Goal: Find contact information: Find contact information

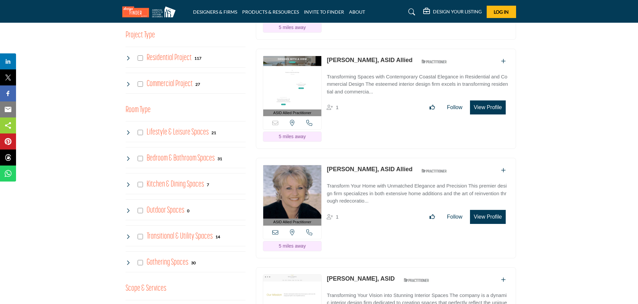
scroll to position [401, 0]
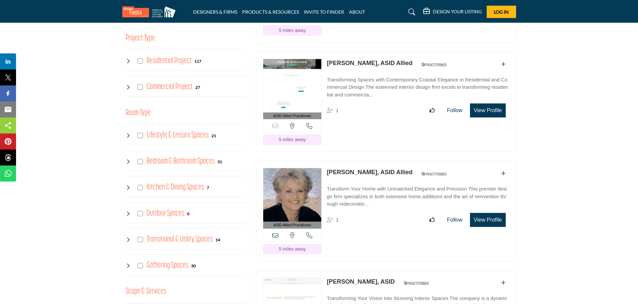
drag, startPoint x: 325, startPoint y: 154, endPoint x: 364, endPoint y: 155, distance: 38.8
click at [364, 161] on div "ASID Allied Practitioner ASID Allied Practitioners have successfully completed …" at bounding box center [386, 211] width 260 height 100
copy link "[PERSON_NAME]"
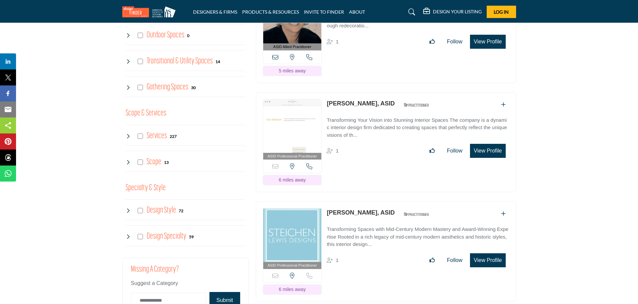
scroll to position [606, 0]
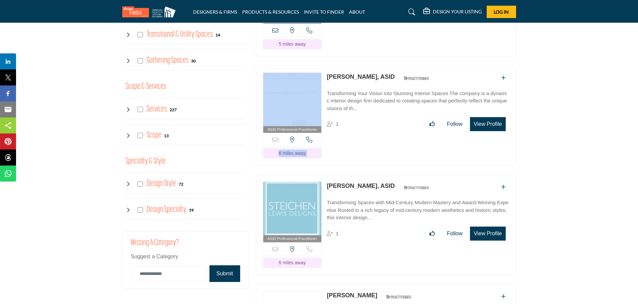
click at [326, 65] on div "ASID Professional Practitioner ASID Professional Practitioners have successfull…" at bounding box center [386, 115] width 260 height 100
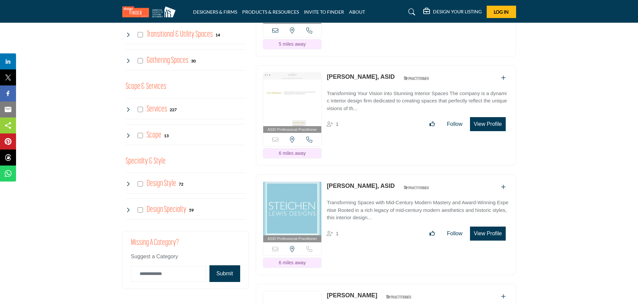
click at [345, 128] on div "ASID Professional Practitioner ASID Professional Practitioners have successfull…" at bounding box center [386, 115] width 260 height 100
drag, startPoint x: 326, startPoint y: 58, endPoint x: 364, endPoint y: 60, distance: 37.4
click at [364, 65] on div "ASID Professional Practitioner ASID Professional Practitioners have successfull…" at bounding box center [386, 115] width 260 height 100
copy link "[PERSON_NAME]"
drag, startPoint x: 326, startPoint y: 169, endPoint x: 358, endPoint y: 168, distance: 31.7
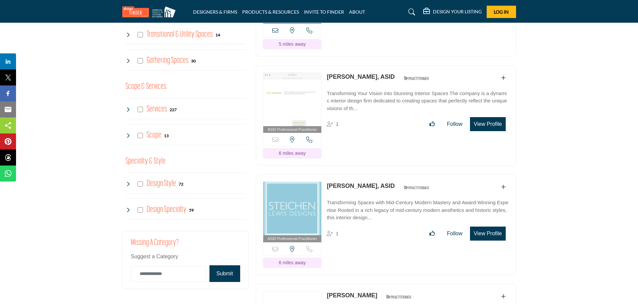
click at [358, 175] on div "ASID Professional Practitioner ASID Professional Practitioners have successfull…" at bounding box center [386, 225] width 260 height 100
copy link "[PERSON_NAME]"
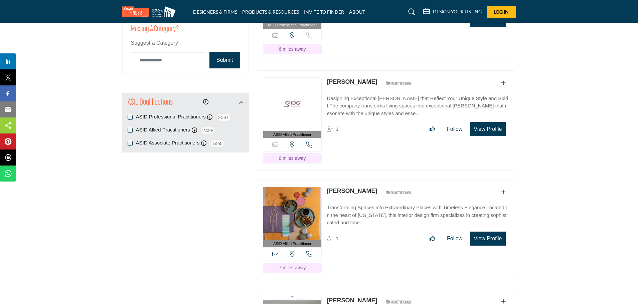
scroll to position [801, 0]
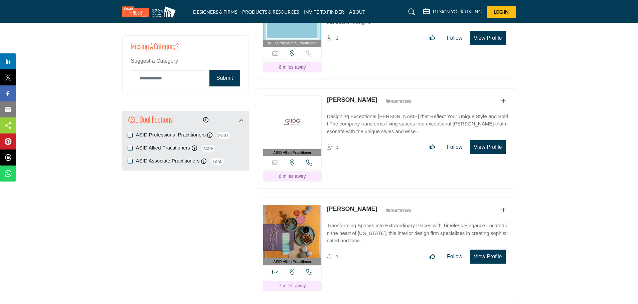
drag, startPoint x: 325, startPoint y: 81, endPoint x: 369, endPoint y: 83, distance: 43.8
click at [374, 88] on div "ASID Allied Practitioner ASID Allied Practitioners have successfully completed …" at bounding box center [386, 138] width 260 height 100
copy link "[PERSON_NAME]"
click at [321, 198] on div "ASID Allied Practitioner ASID Allied Practitioners have successfully completed …" at bounding box center [386, 248] width 260 height 100
drag, startPoint x: 326, startPoint y: 190, endPoint x: 360, endPoint y: 191, distance: 34.1
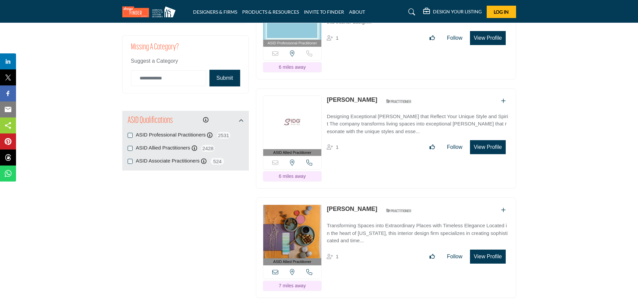
click at [360, 198] on div "ASID Allied Practitioner ASID Allied Practitioners have successfully completed …" at bounding box center [386, 248] width 260 height 100
copy link "[PERSON_NAME]"
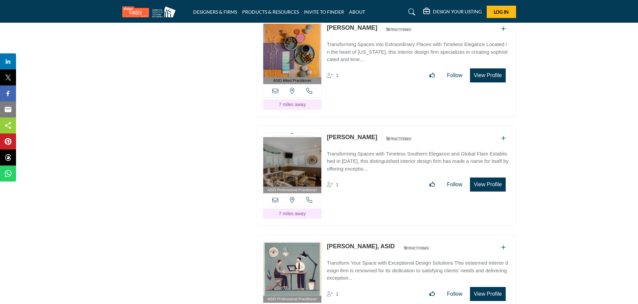
scroll to position [1024, 0]
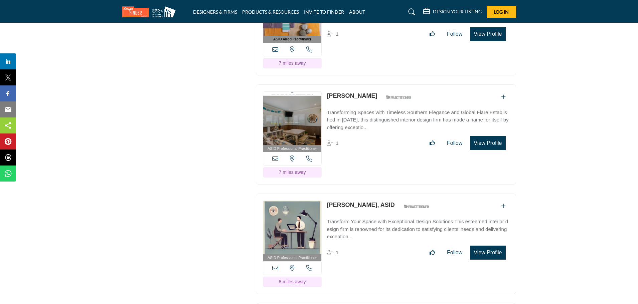
drag, startPoint x: 326, startPoint y: 76, endPoint x: 380, endPoint y: 77, distance: 54.1
click at [380, 84] on div "ASID Professional Practitioner ASID Professional Practitioners have successfull…" at bounding box center [386, 134] width 260 height 100
copy div "[PERSON_NAME]"
